Goal: Check status: Check status

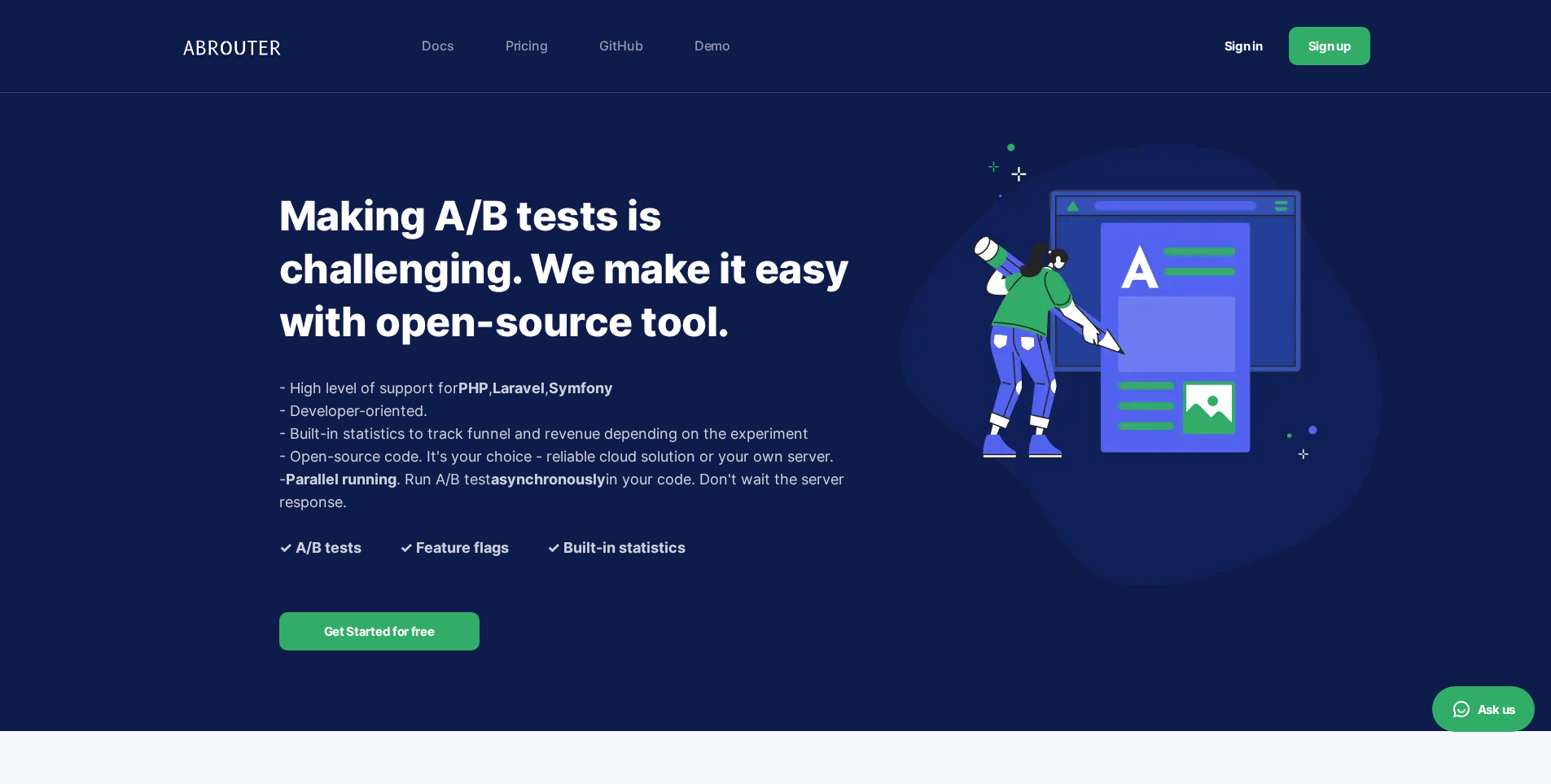
click at [1246, 42] on link "Sign in" at bounding box center [1243, 46] width 77 height 30
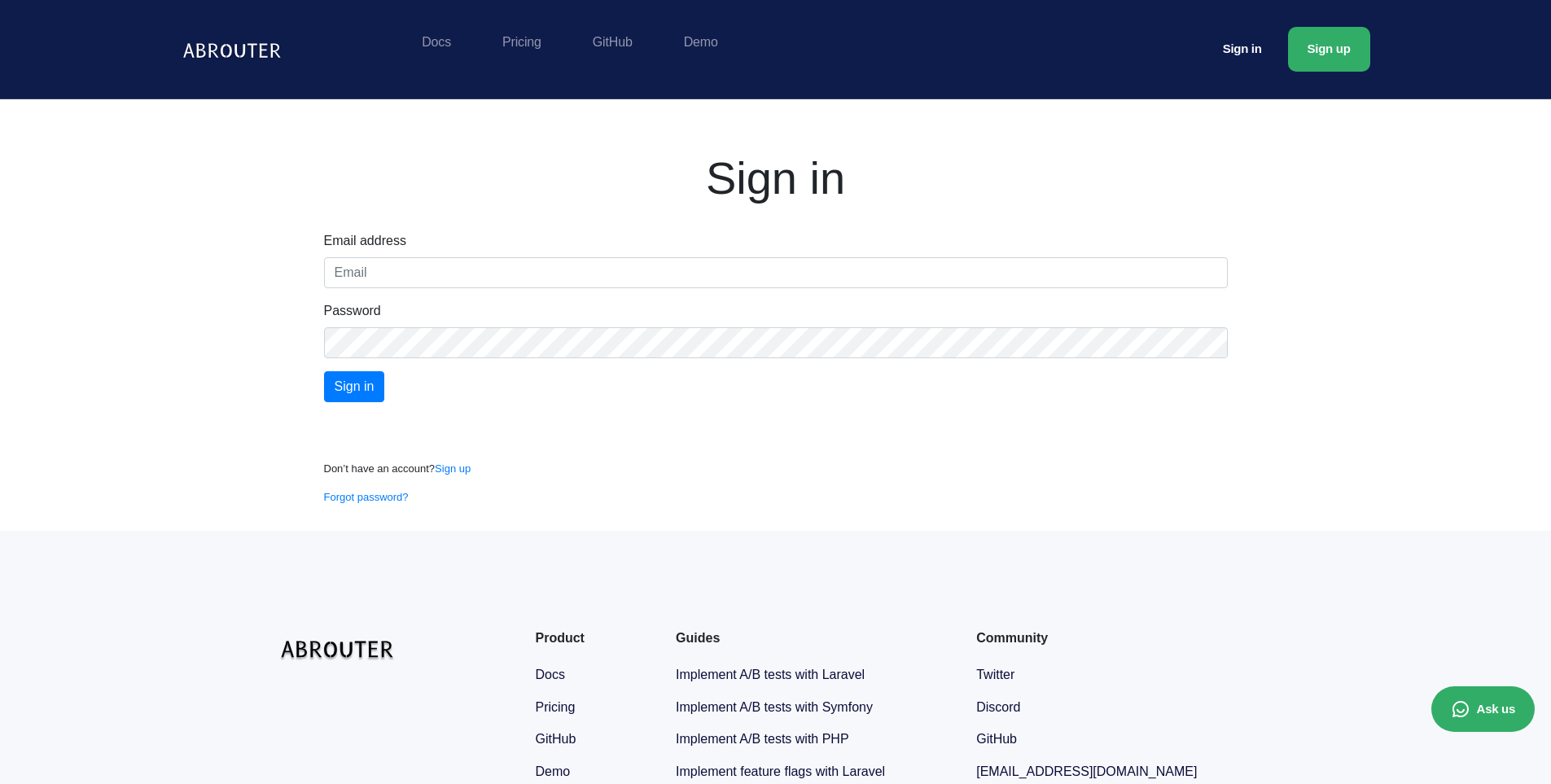
drag, startPoint x: 113, startPoint y: 475, endPoint x: 218, endPoint y: 436, distance: 112.0
click at [114, 473] on div "Sign in Email address Password Sign in Don’t have an account? Sign up Forgot pa…" at bounding box center [776, 314] width 1551 height 431
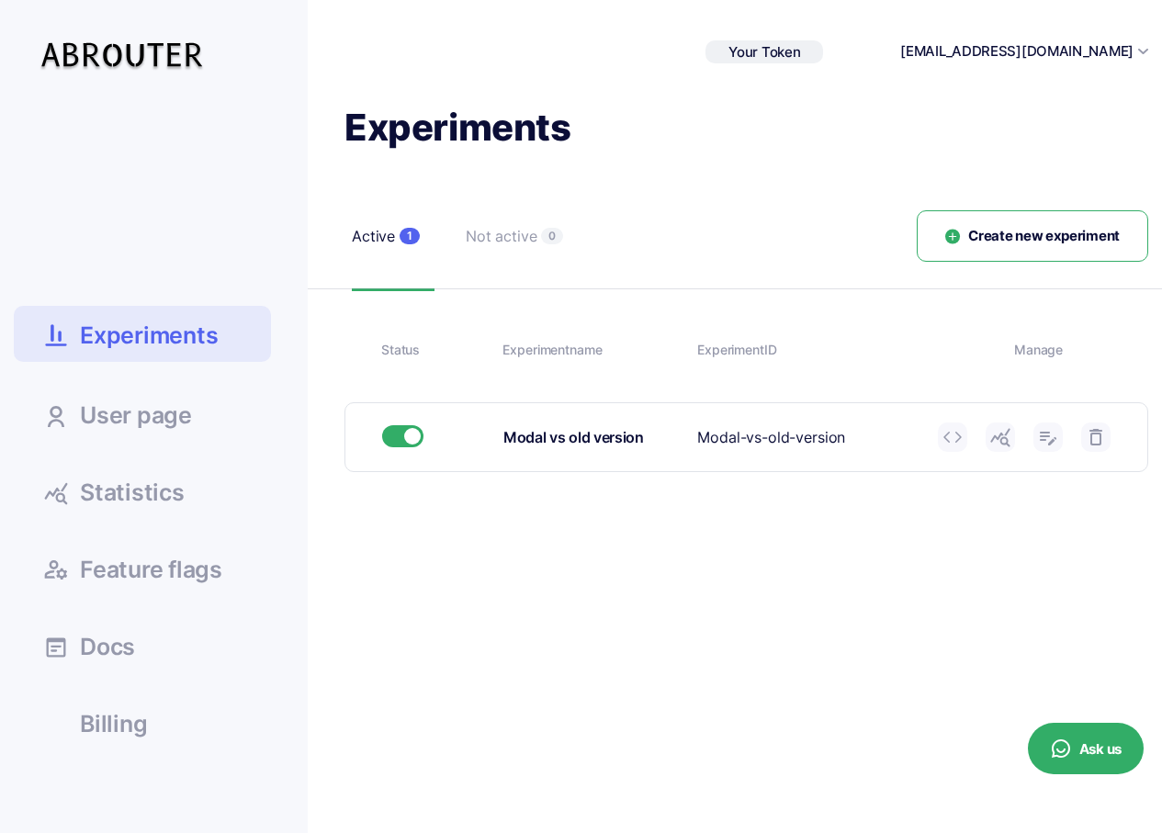
click at [760, 426] on div "Experiment ID Modal-vs-old-version" at bounding box center [810, 437] width 227 height 23
click at [567, 428] on div "Modal vs old version" at bounding box center [593, 437] width 180 height 23
copy div "Modal vs old version"
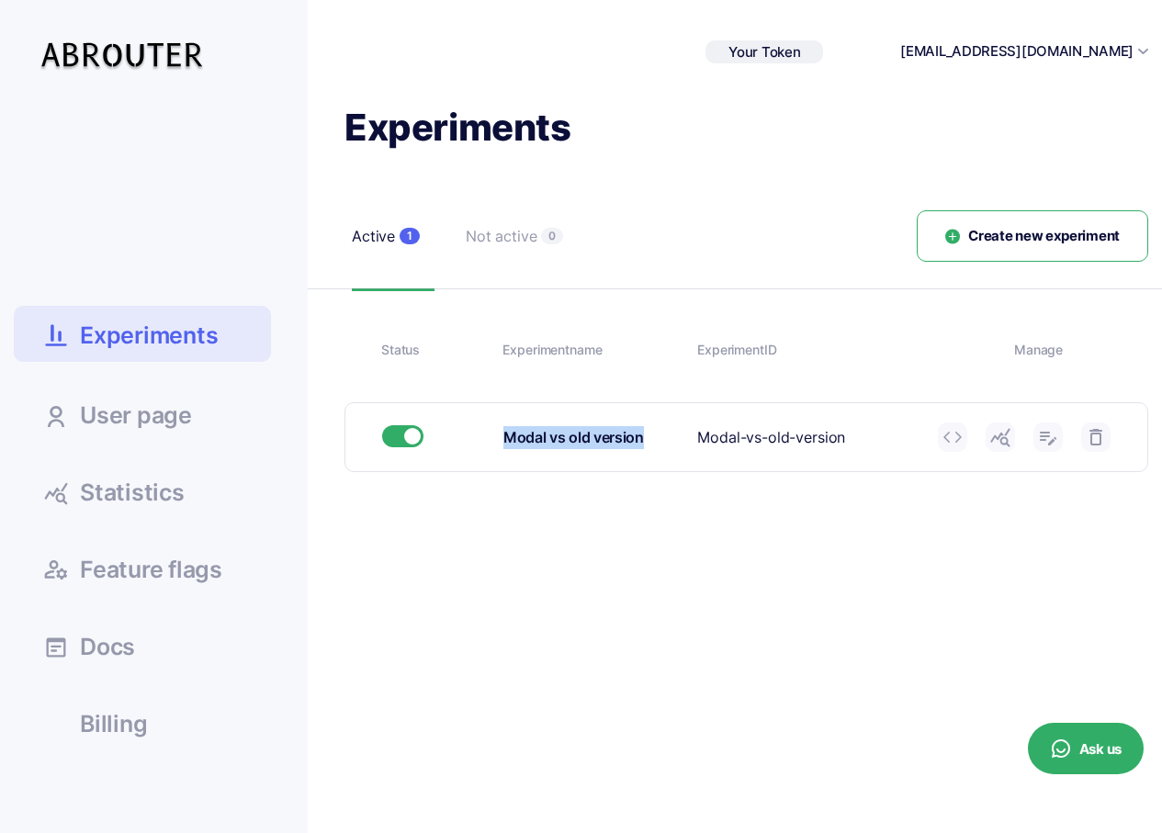
click at [1052, 436] on icon at bounding box center [1048, 437] width 22 height 22
type input "Modal vs old version"
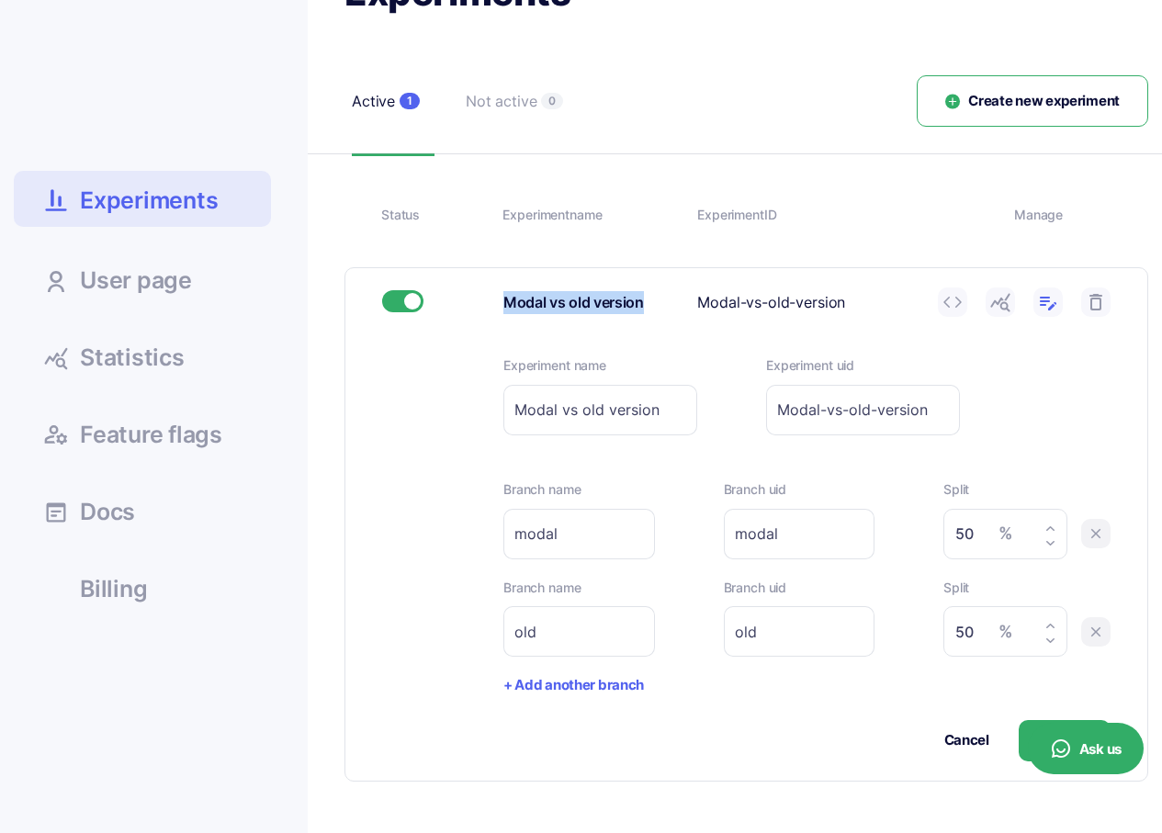
scroll to position [184, 0]
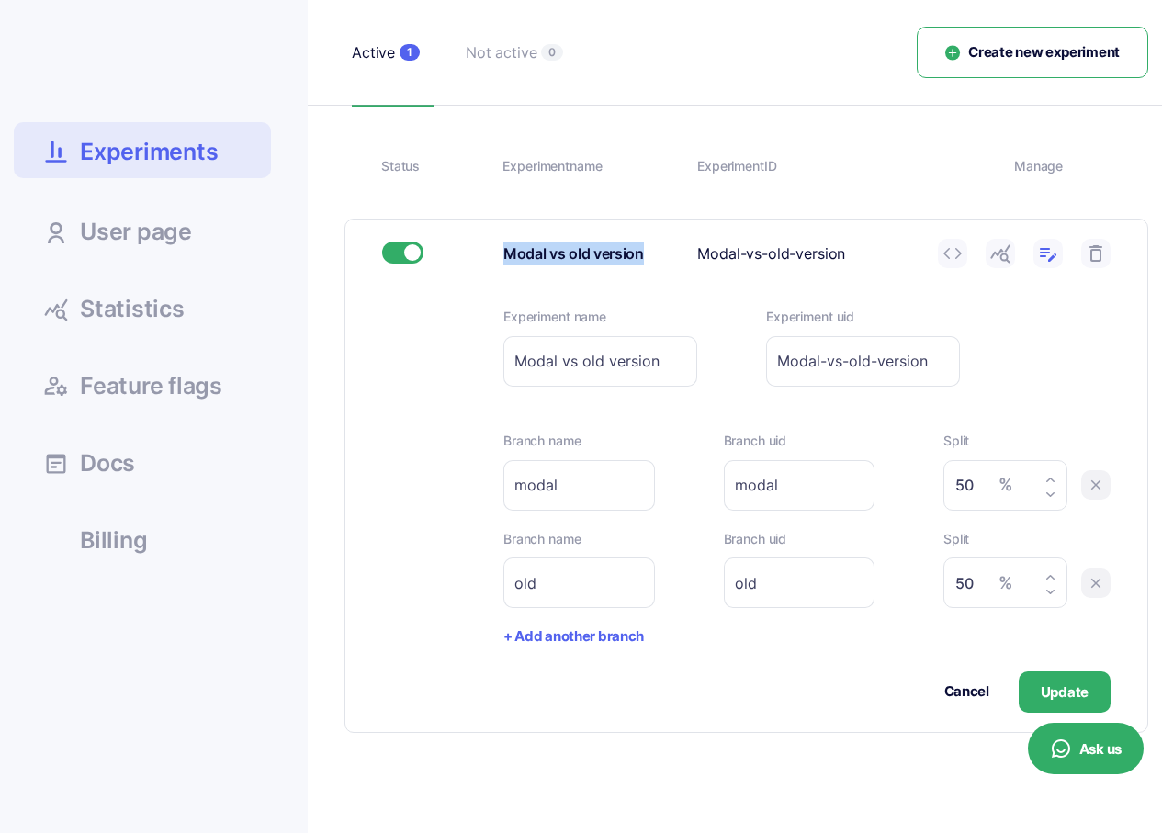
click at [152, 300] on span "Statistics" at bounding box center [132, 309] width 105 height 23
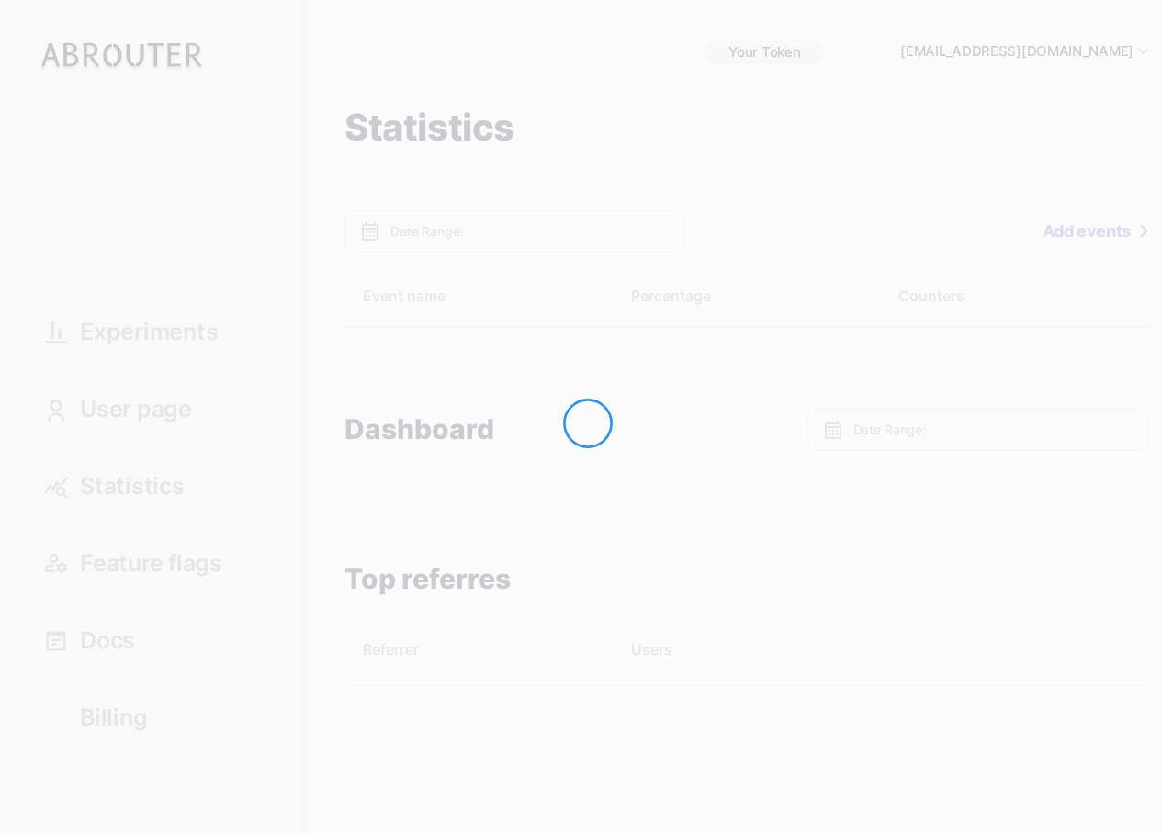
type input "[DATE] - [DATE]"
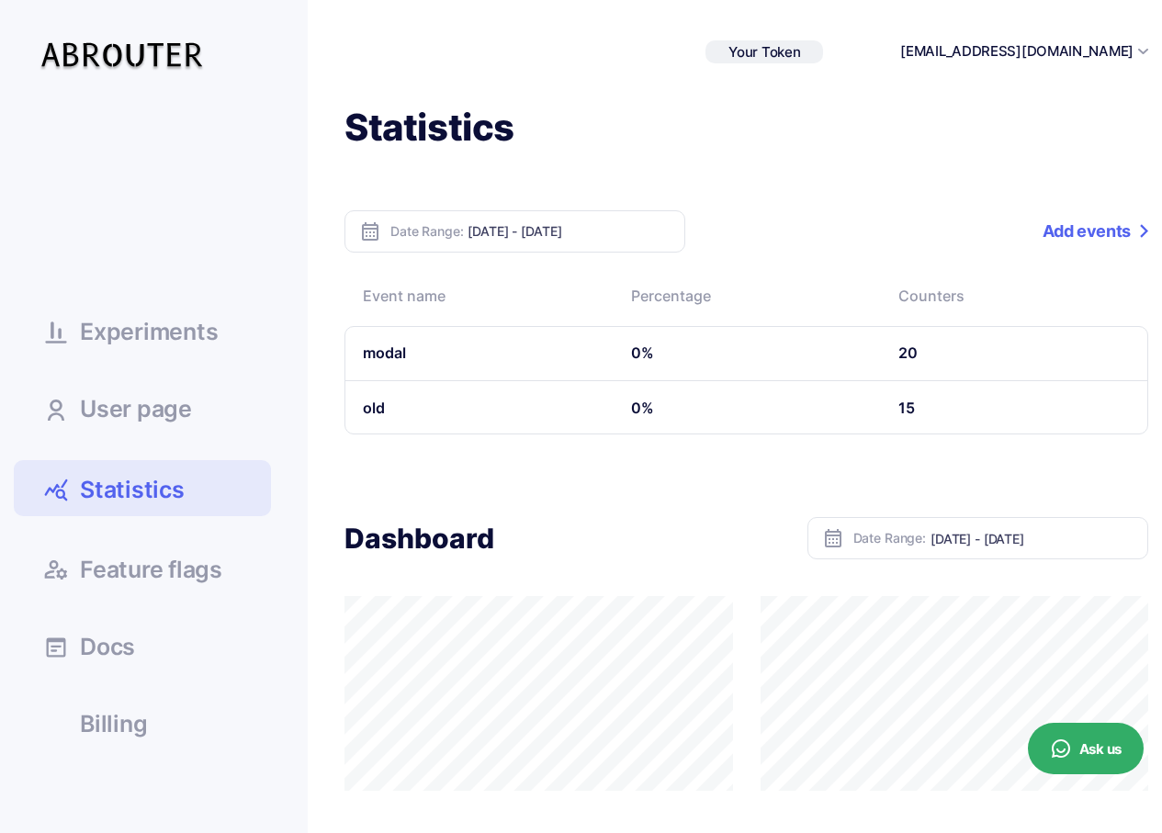
click at [1102, 228] on link "Add events" at bounding box center [1096, 231] width 106 height 42
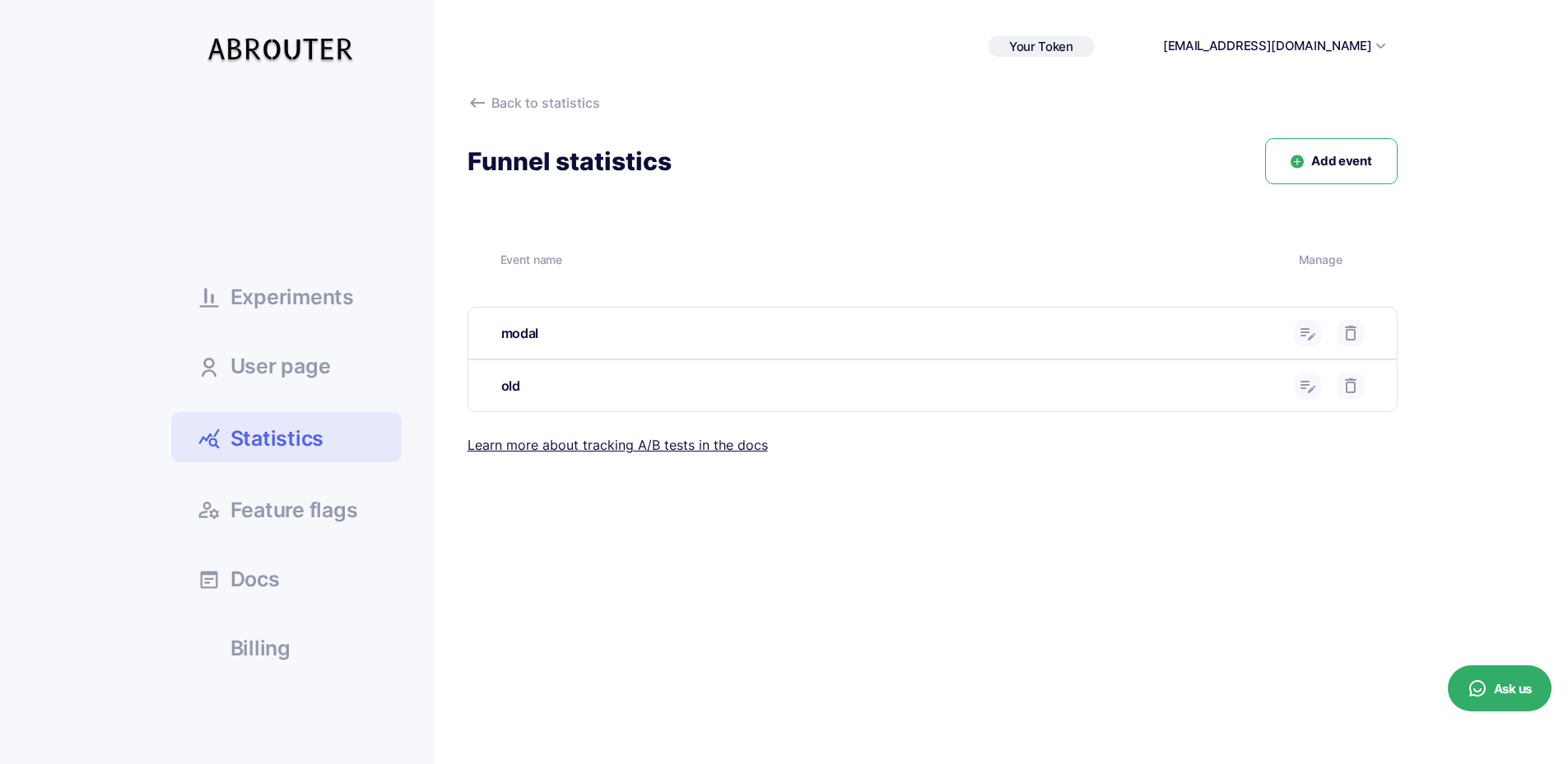
click at [339, 459] on link "Statistics" at bounding box center [286, 437] width 230 height 50
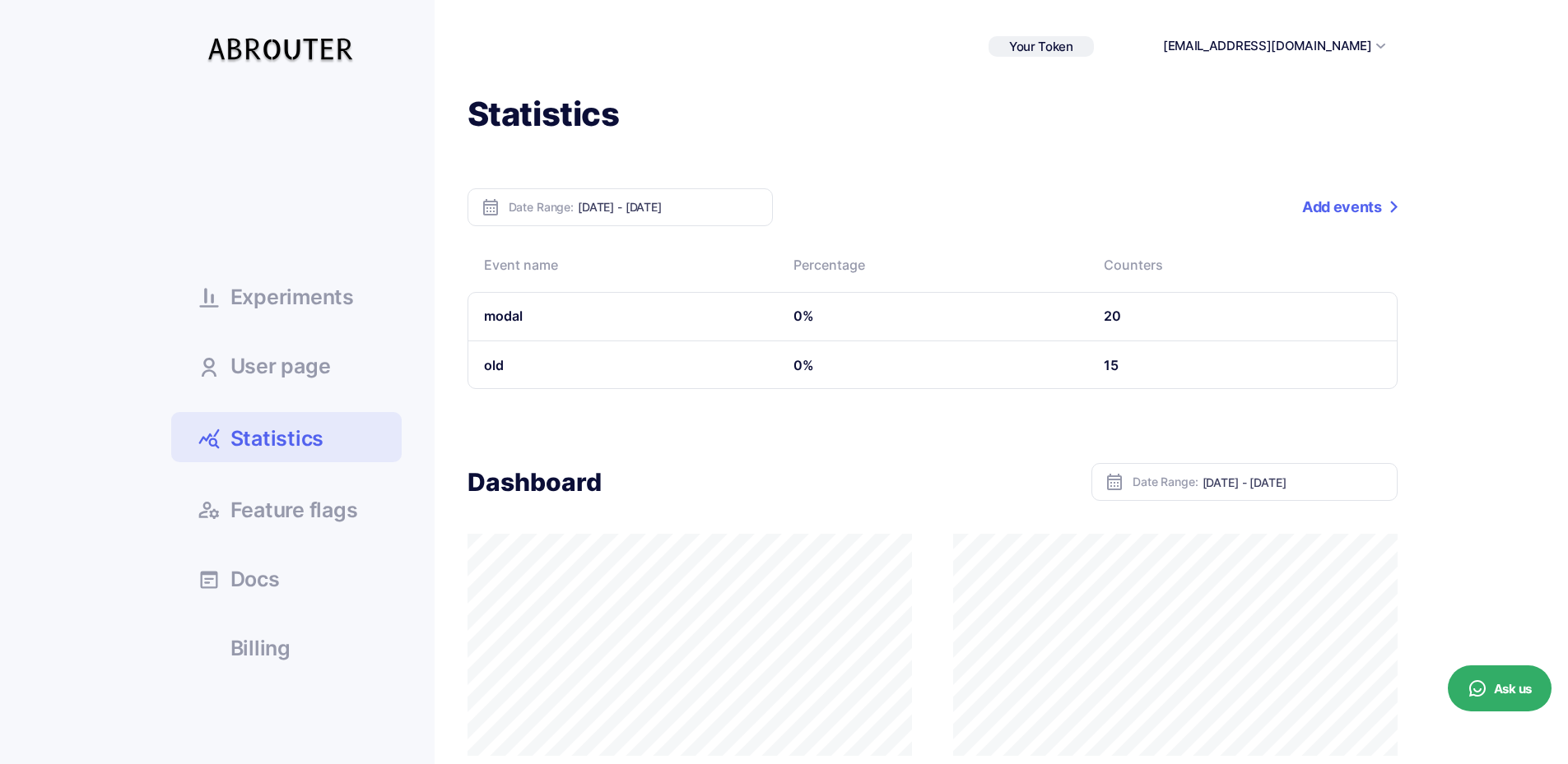
click at [298, 303] on span "Experiments" at bounding box center [292, 297] width 124 height 21
